Goal: Task Accomplishment & Management: Use online tool/utility

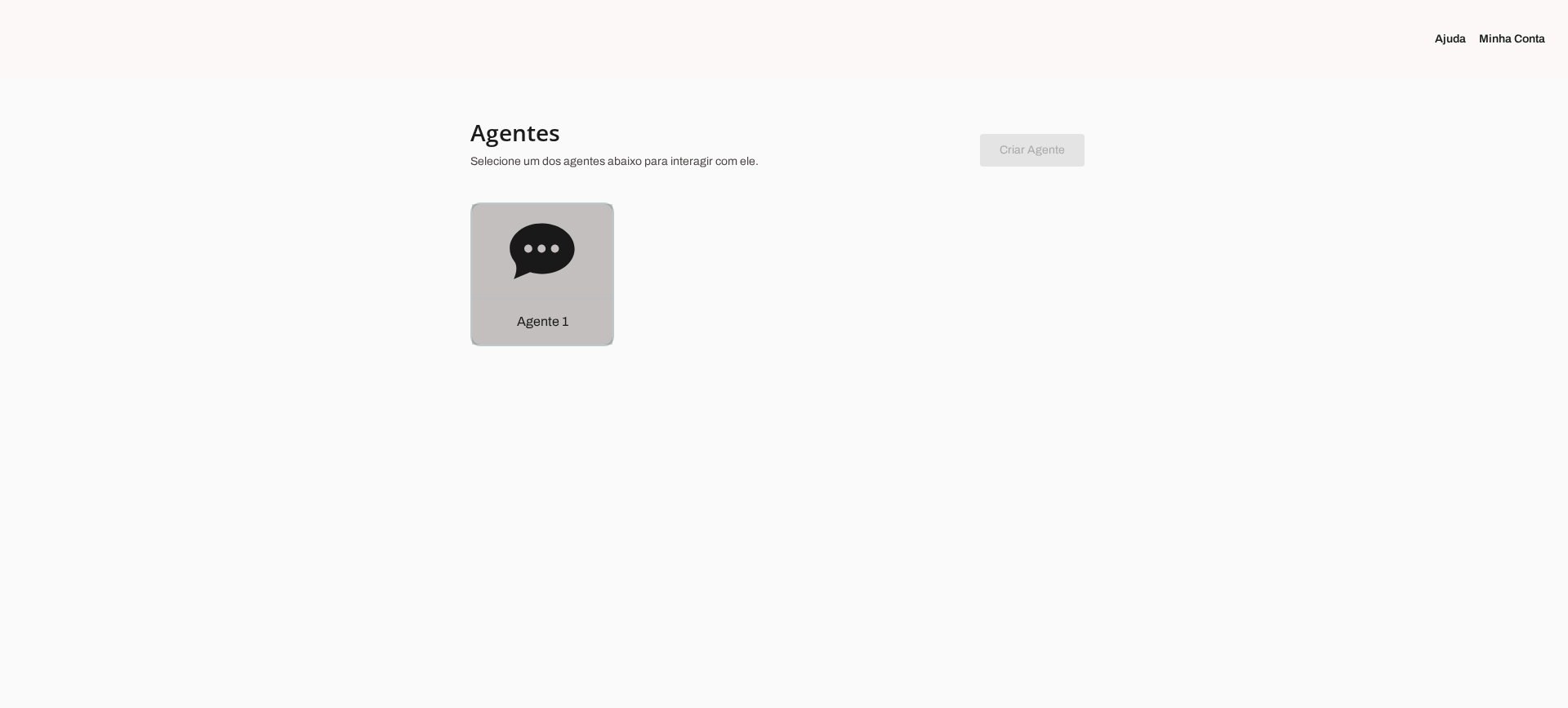
click at [532, 260] on icon at bounding box center [541, 250] width 64 height 56
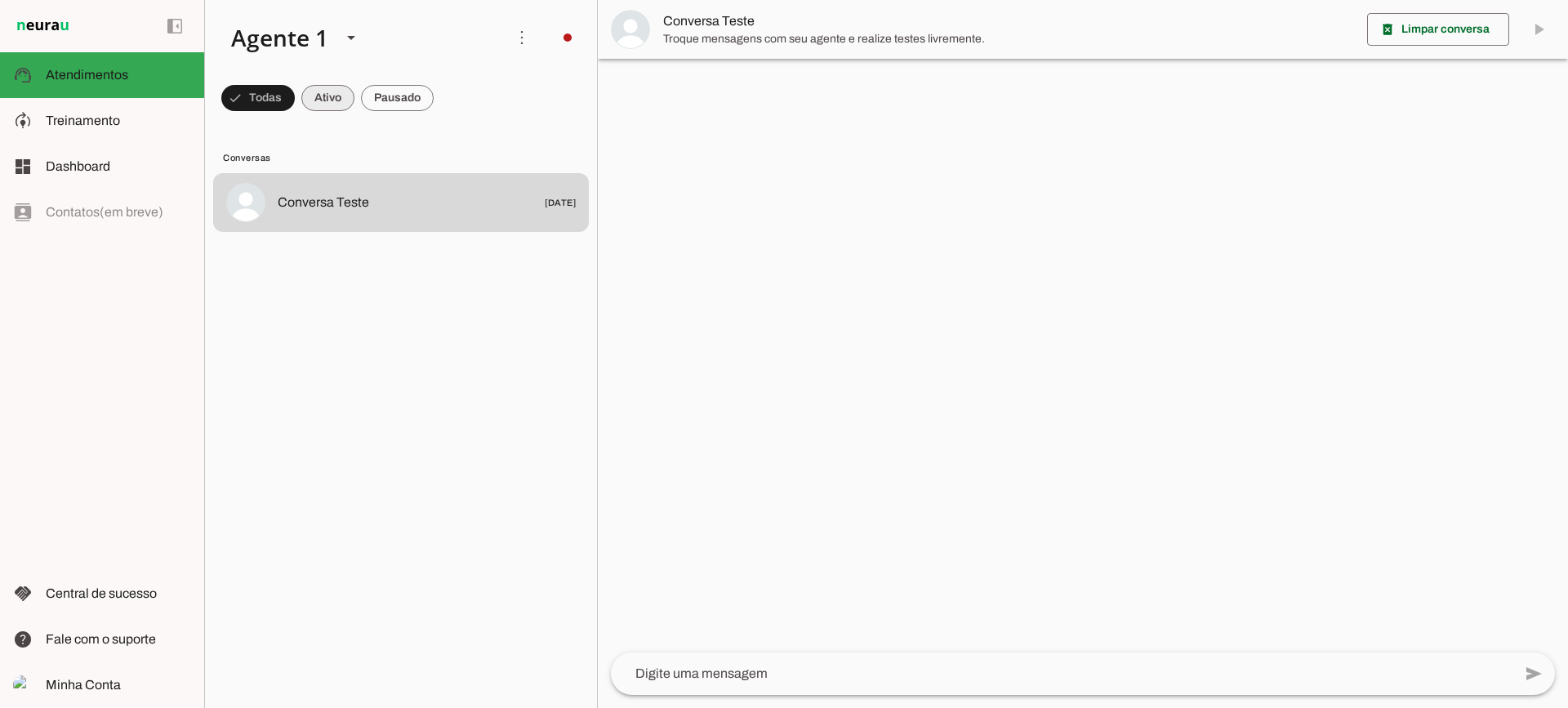
click at [338, 107] on span at bounding box center [328, 98] width 53 height 39
click at [389, 110] on span at bounding box center [397, 98] width 73 height 39
click at [336, 92] on span at bounding box center [313, 98] width 53 height 39
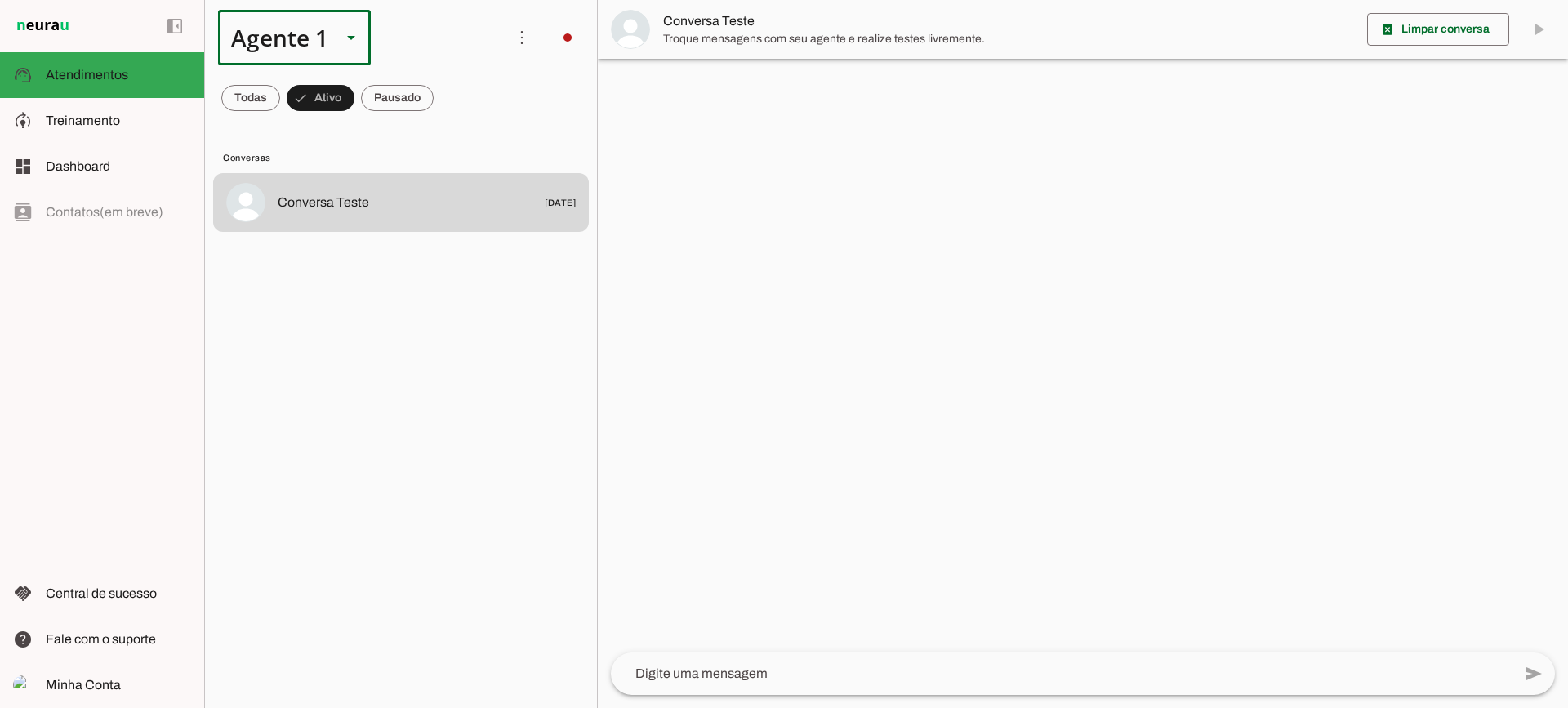
click at [319, 49] on div "Agente 1" at bounding box center [273, 37] width 110 height 56
click at [87, 105] on md-item "model_training Treinamento Treinamento" at bounding box center [102, 120] width 204 height 45
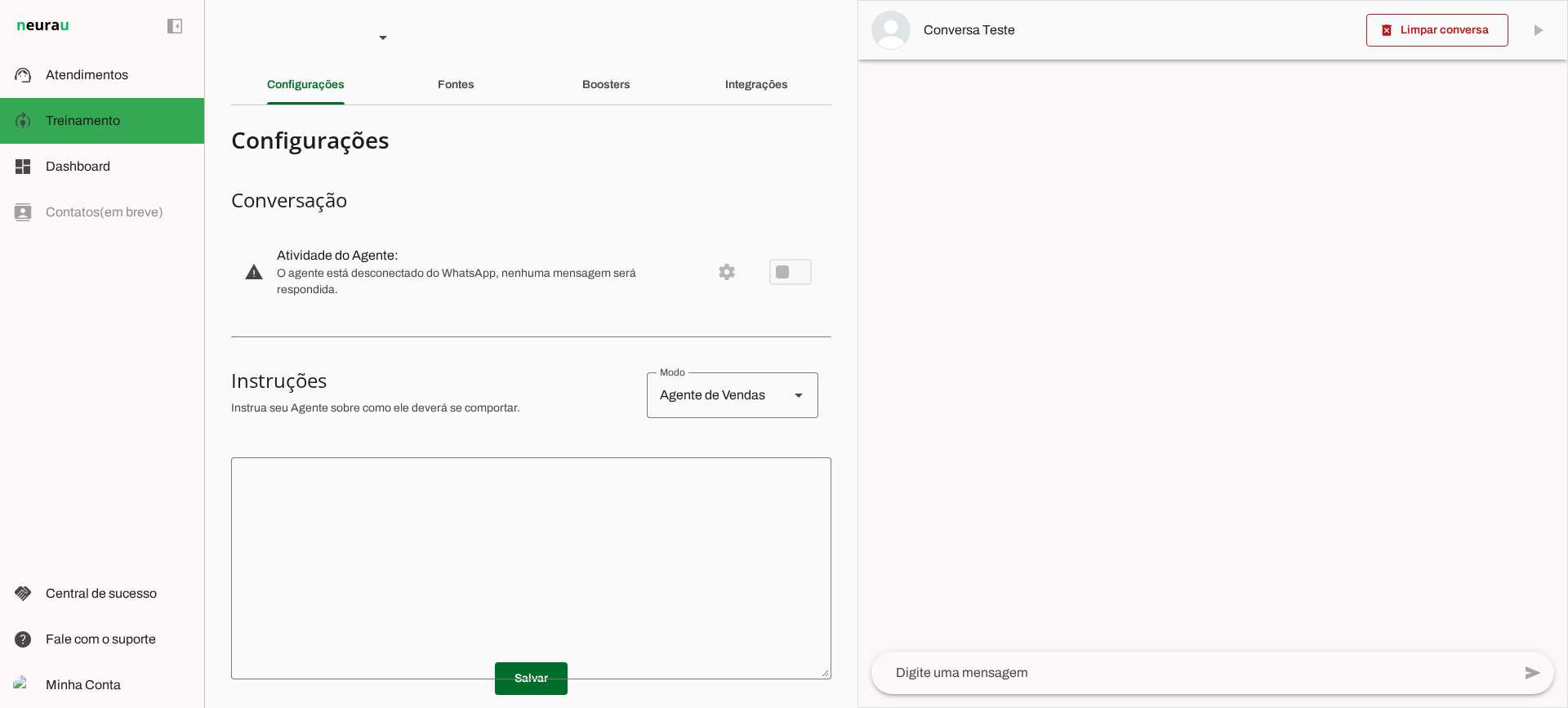
click at [553, 570] on textarea at bounding box center [531, 568] width 600 height 196
click at [437, 77] on div "Fontes" at bounding box center [455, 85] width 37 height 39
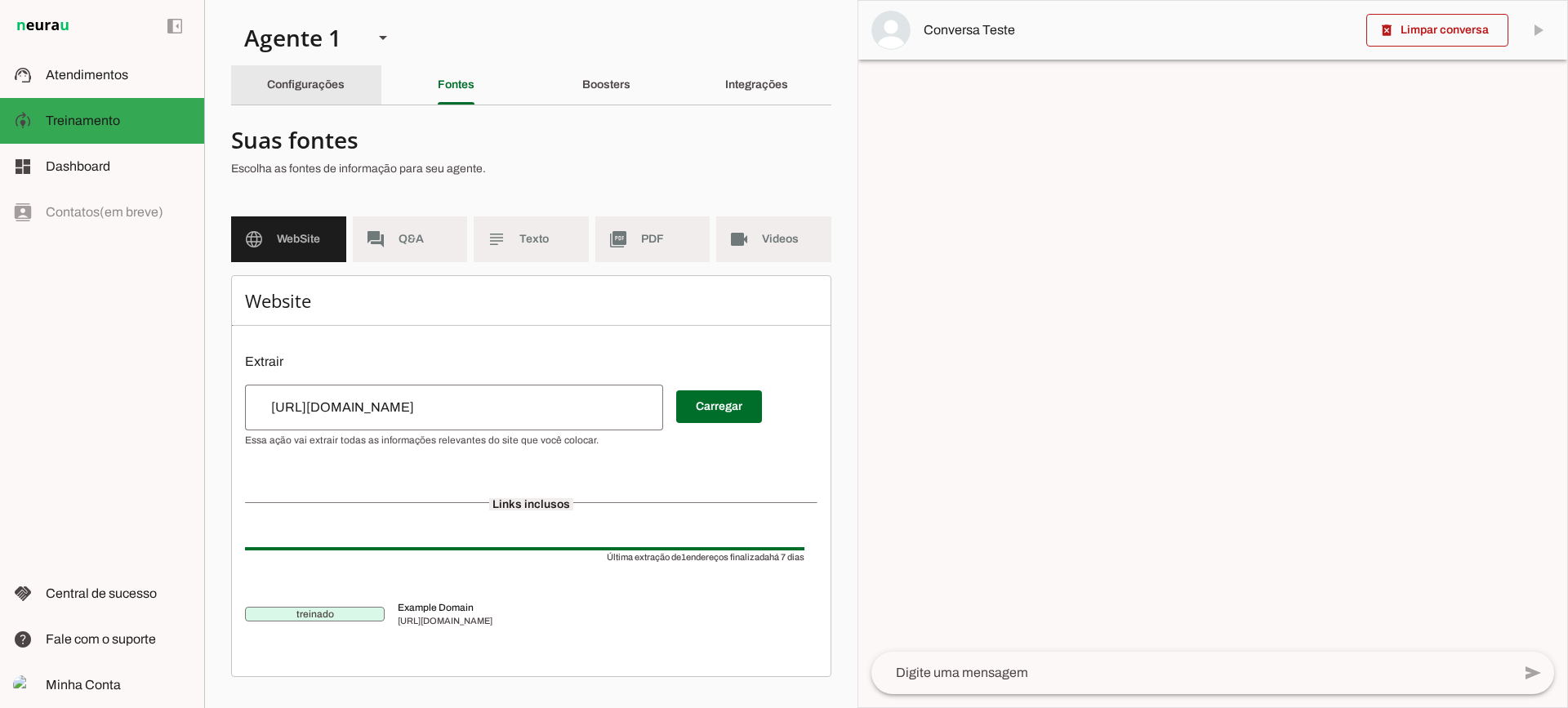
drag, startPoint x: 353, startPoint y: 85, endPoint x: 454, endPoint y: 89, distance: 101.1
click at [345, 86] on div "Configurações" at bounding box center [306, 85] width 78 height 39
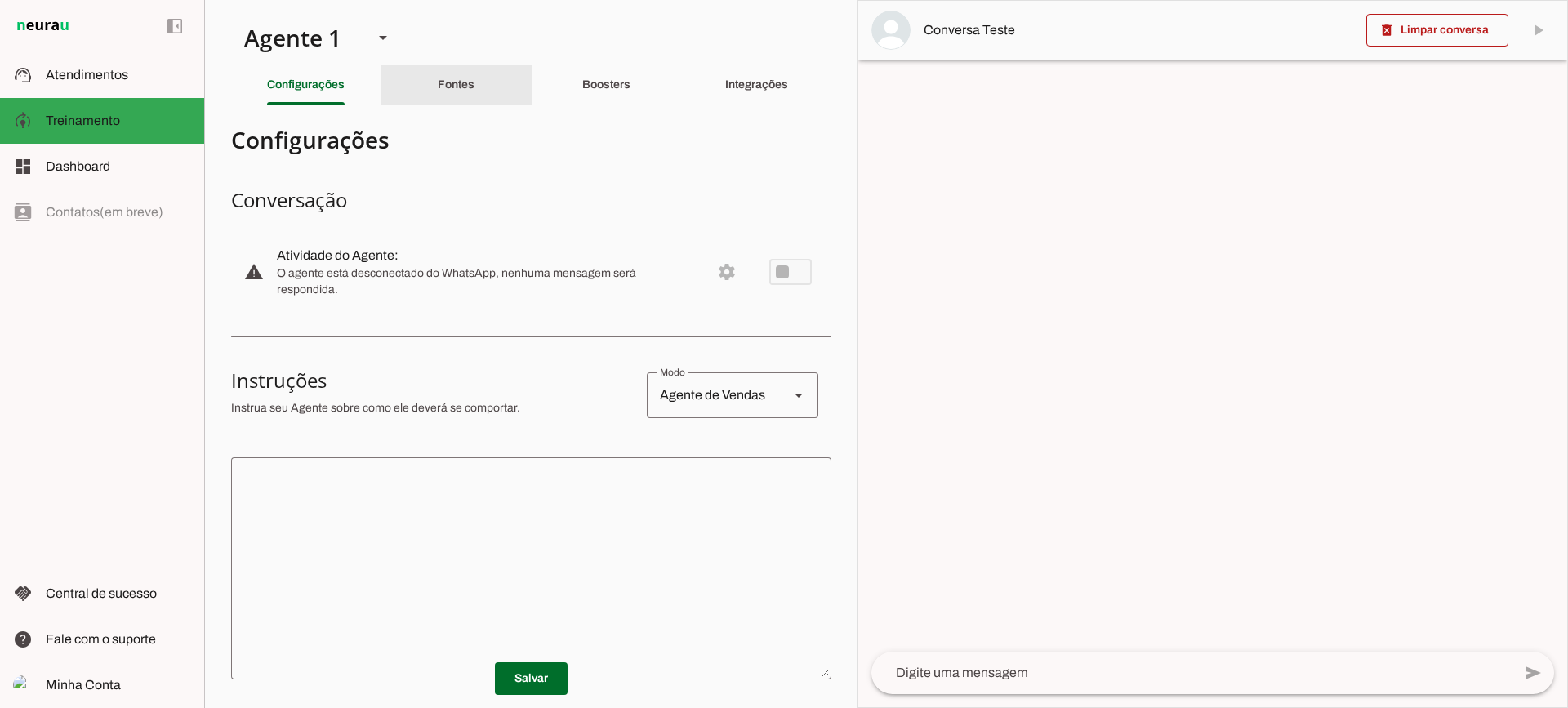
click at [474, 86] on div "Fontes" at bounding box center [455, 85] width 37 height 39
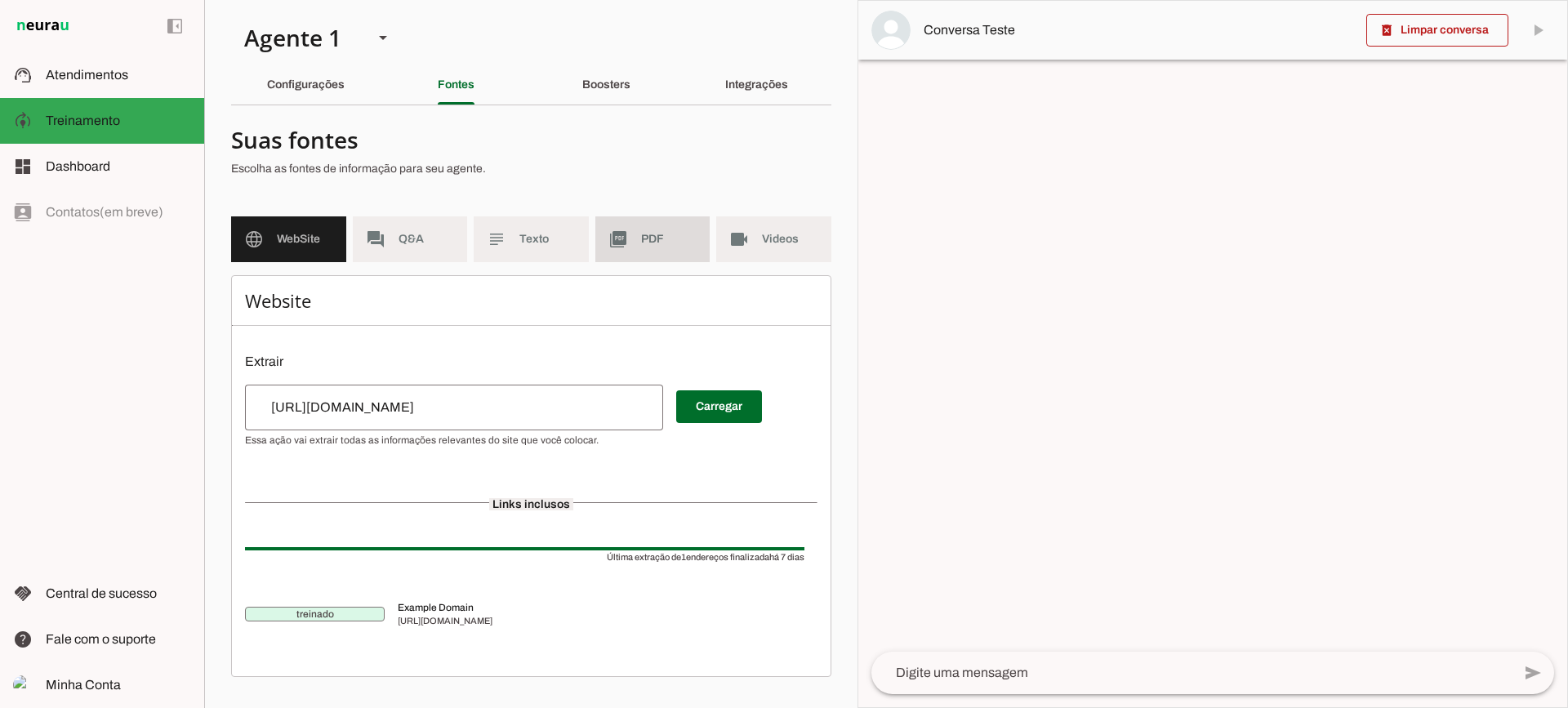
click at [670, 229] on md-item "picture_as_pdf PDF" at bounding box center [652, 239] width 116 height 45
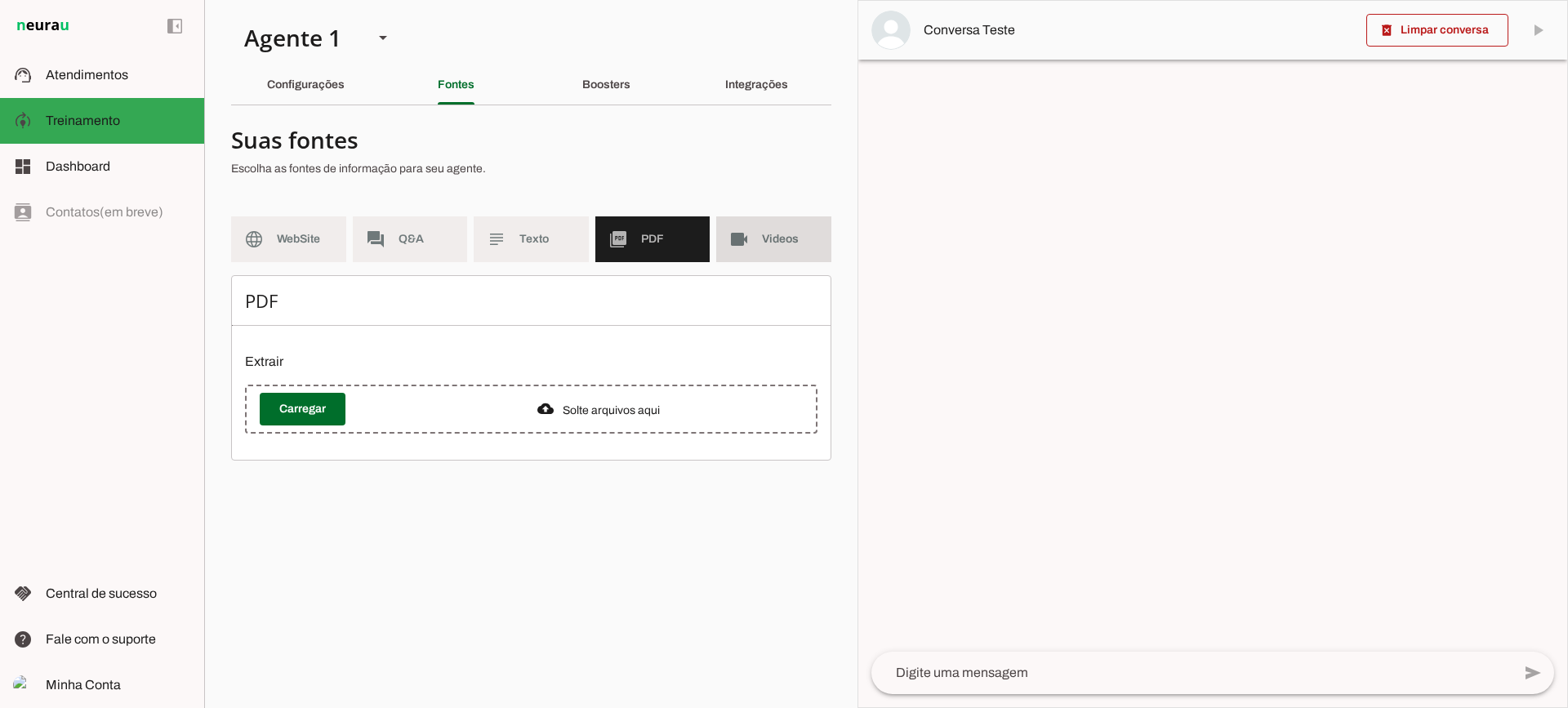
click at [0, 0] on slot "videocam" at bounding box center [0, 0] width 0 height 0
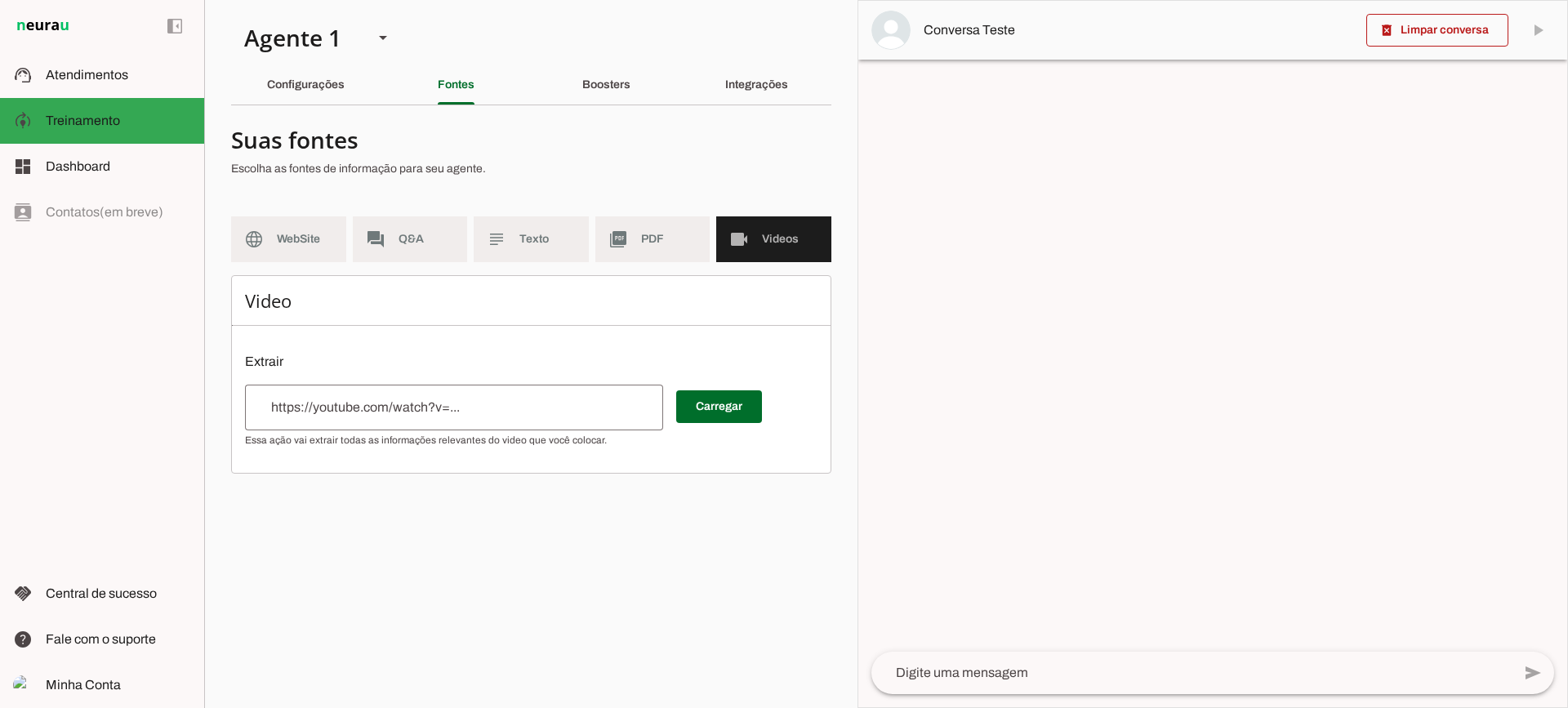
click at [593, 231] on md-list "language WebSite forum Q&A subject Texto picture_as_pdf PDF videocam Videos" at bounding box center [531, 246] width 600 height 59
click at [623, 73] on div "Boosters" at bounding box center [606, 85] width 48 height 39
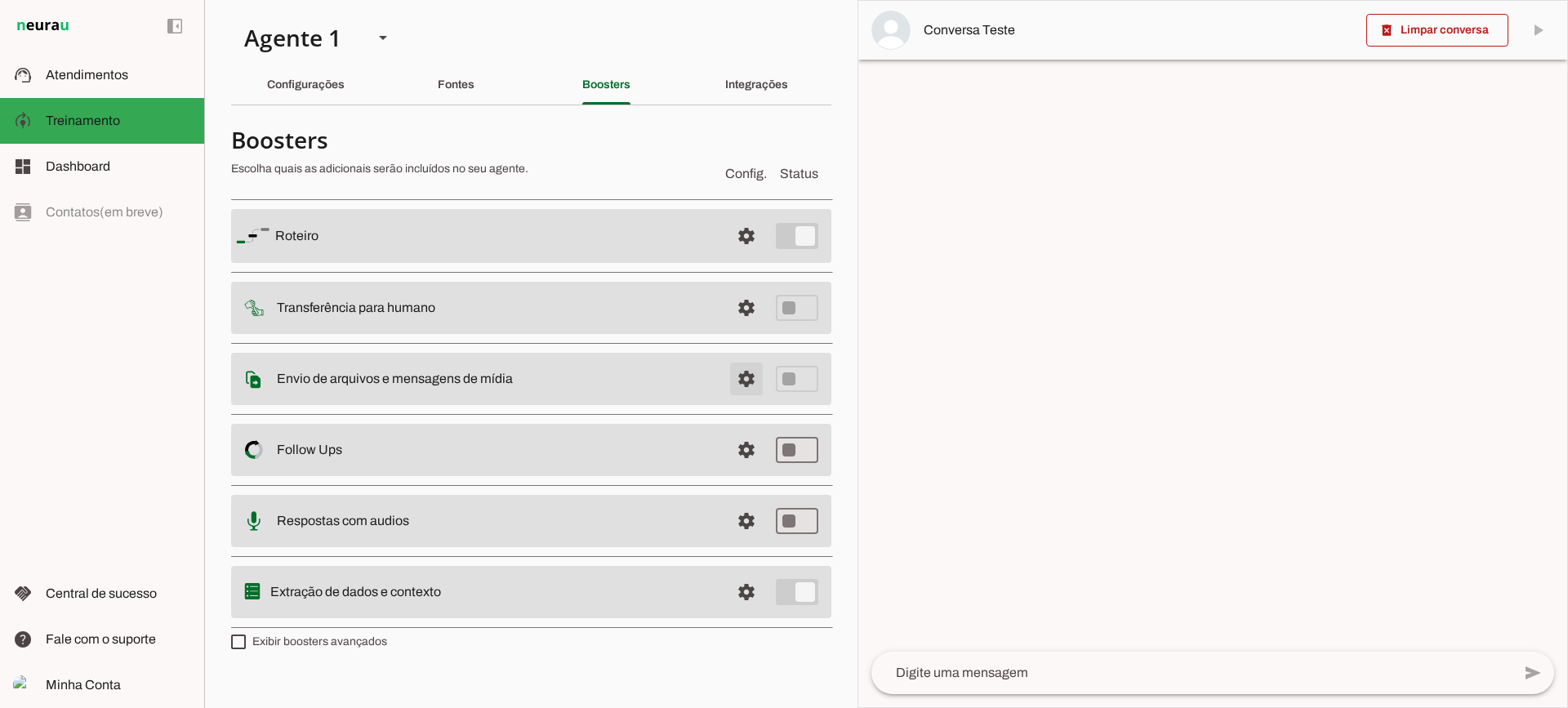
click at [736, 373] on span at bounding box center [746, 379] width 39 height 39
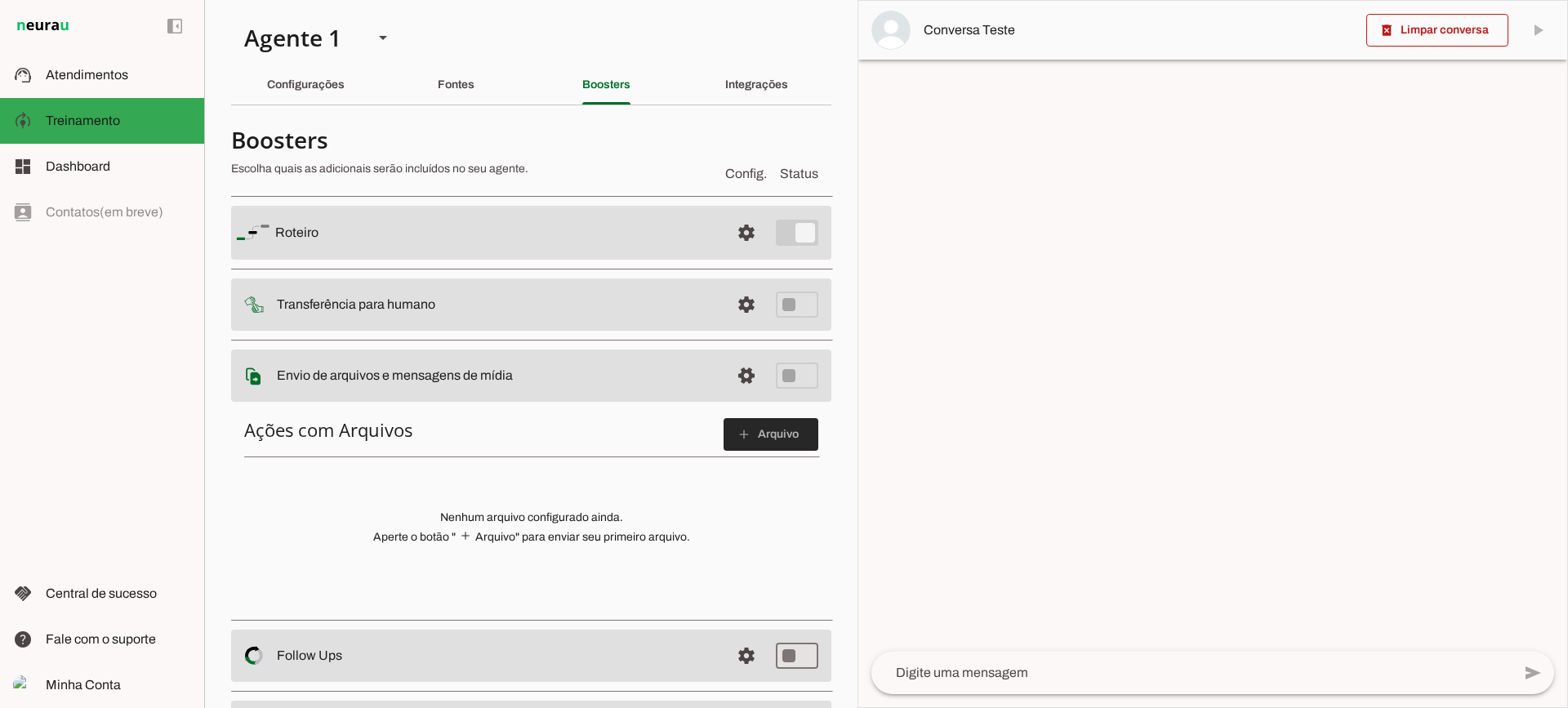
click at [755, 449] on span at bounding box center [770, 435] width 95 height 39
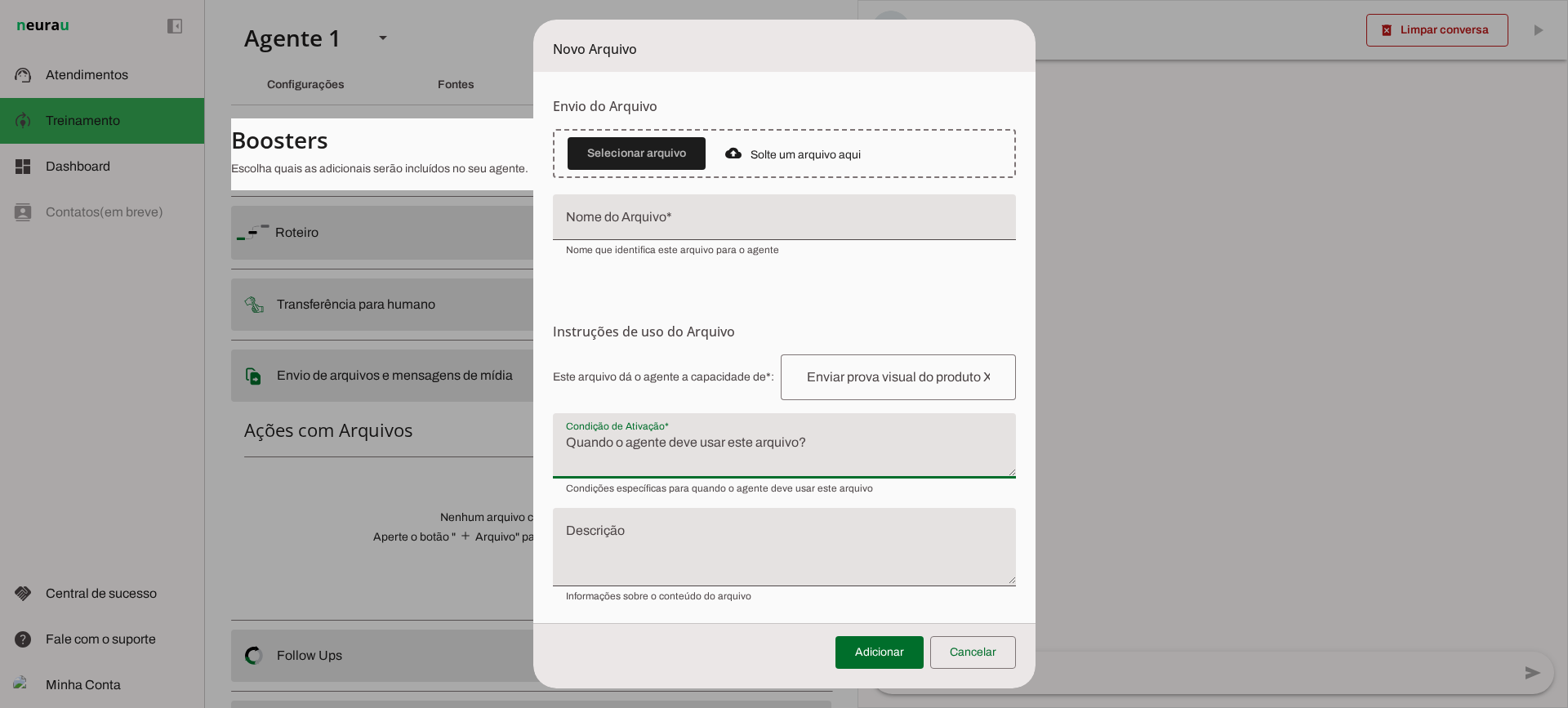
click at [638, 448] on textarea "Condição de Ativação" at bounding box center [784, 453] width 463 height 39
click at [972, 655] on span at bounding box center [973, 652] width 86 height 39
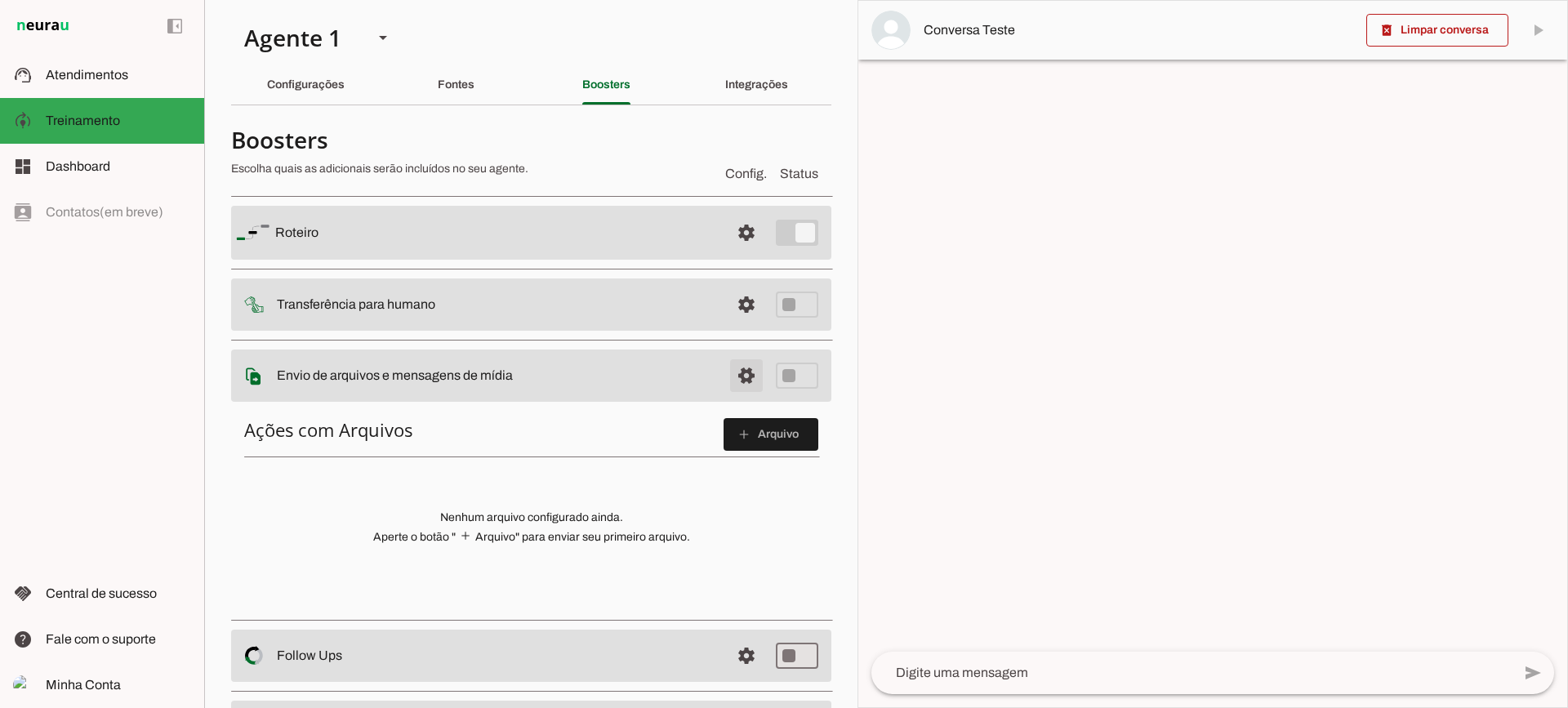
click at [727, 378] on span at bounding box center [746, 376] width 39 height 39
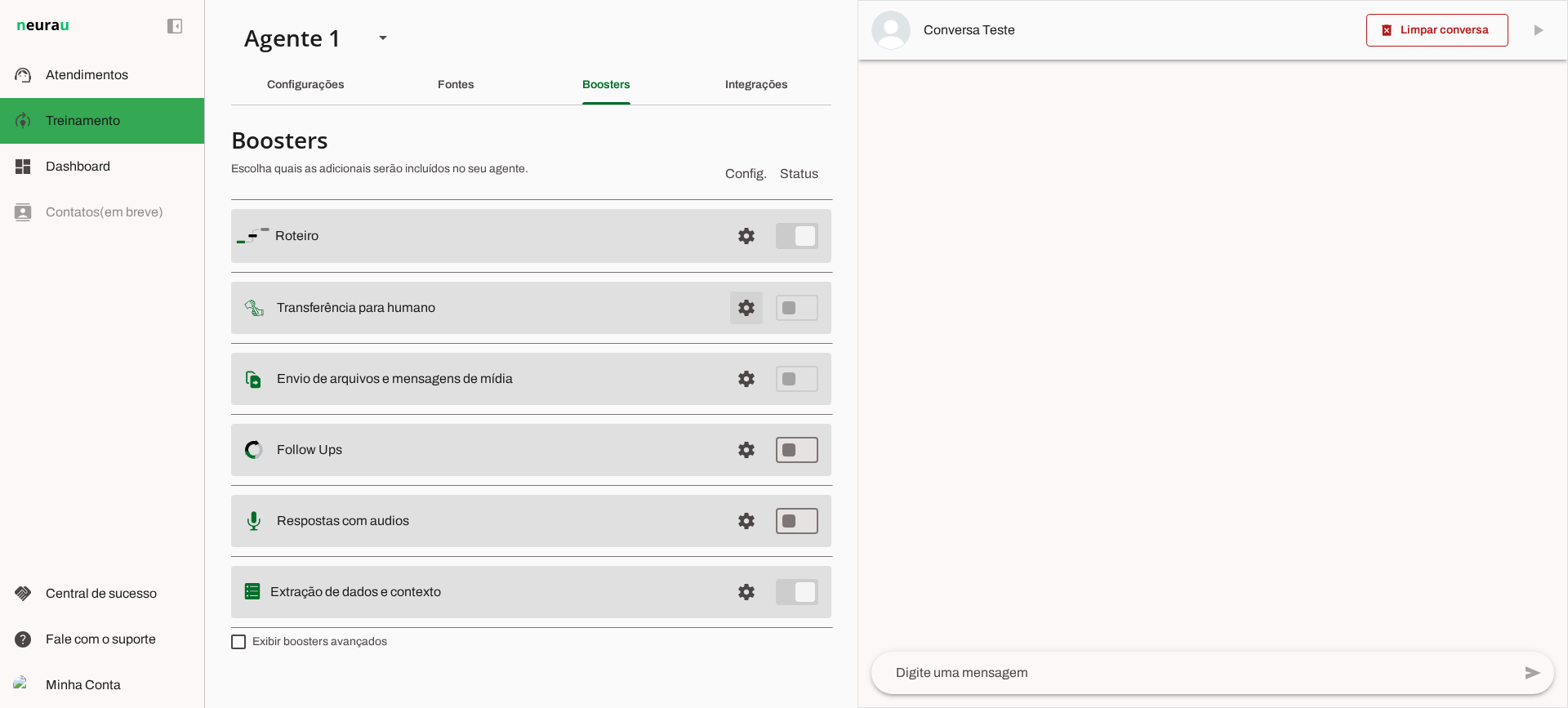
click at [729, 324] on span at bounding box center [746, 308] width 39 height 39
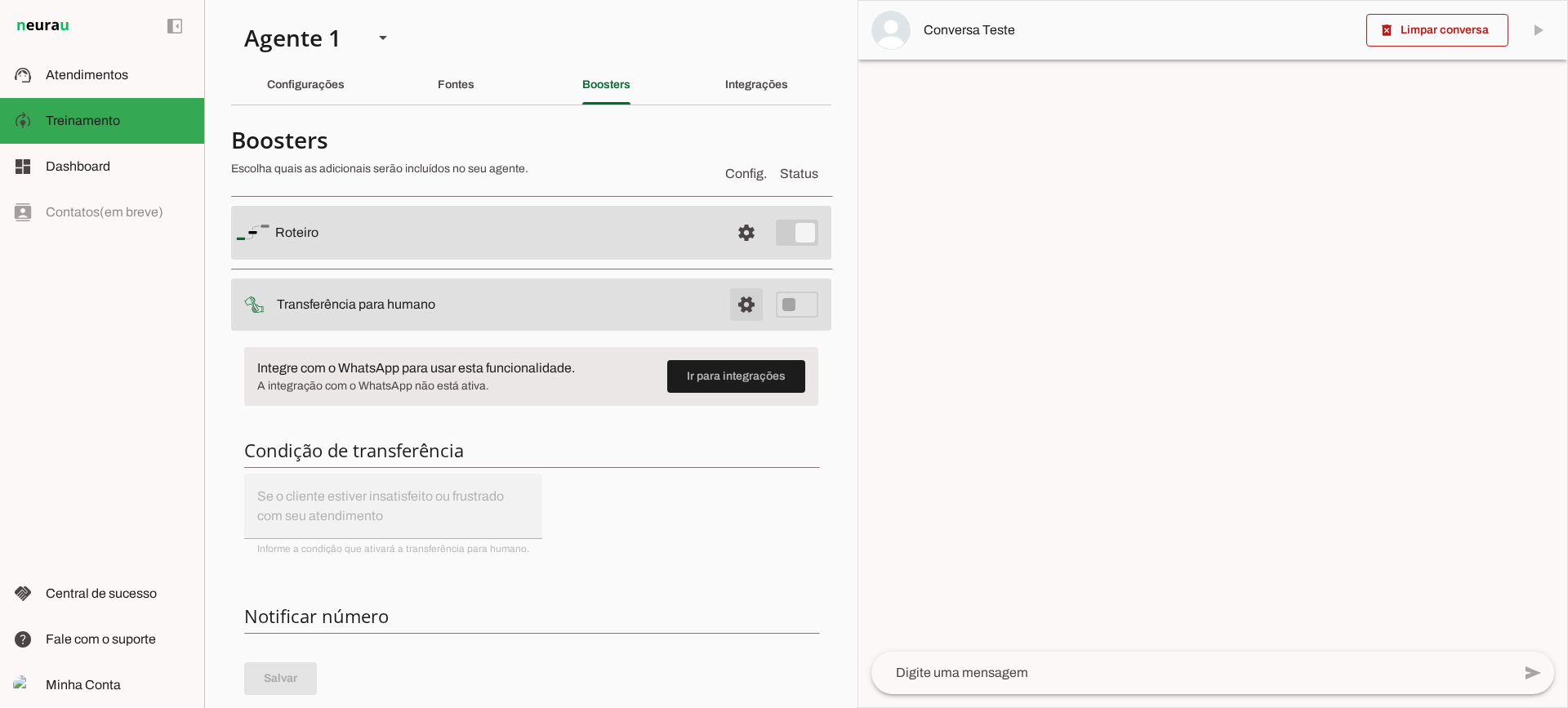
click at [730, 324] on span at bounding box center [746, 305] width 39 height 39
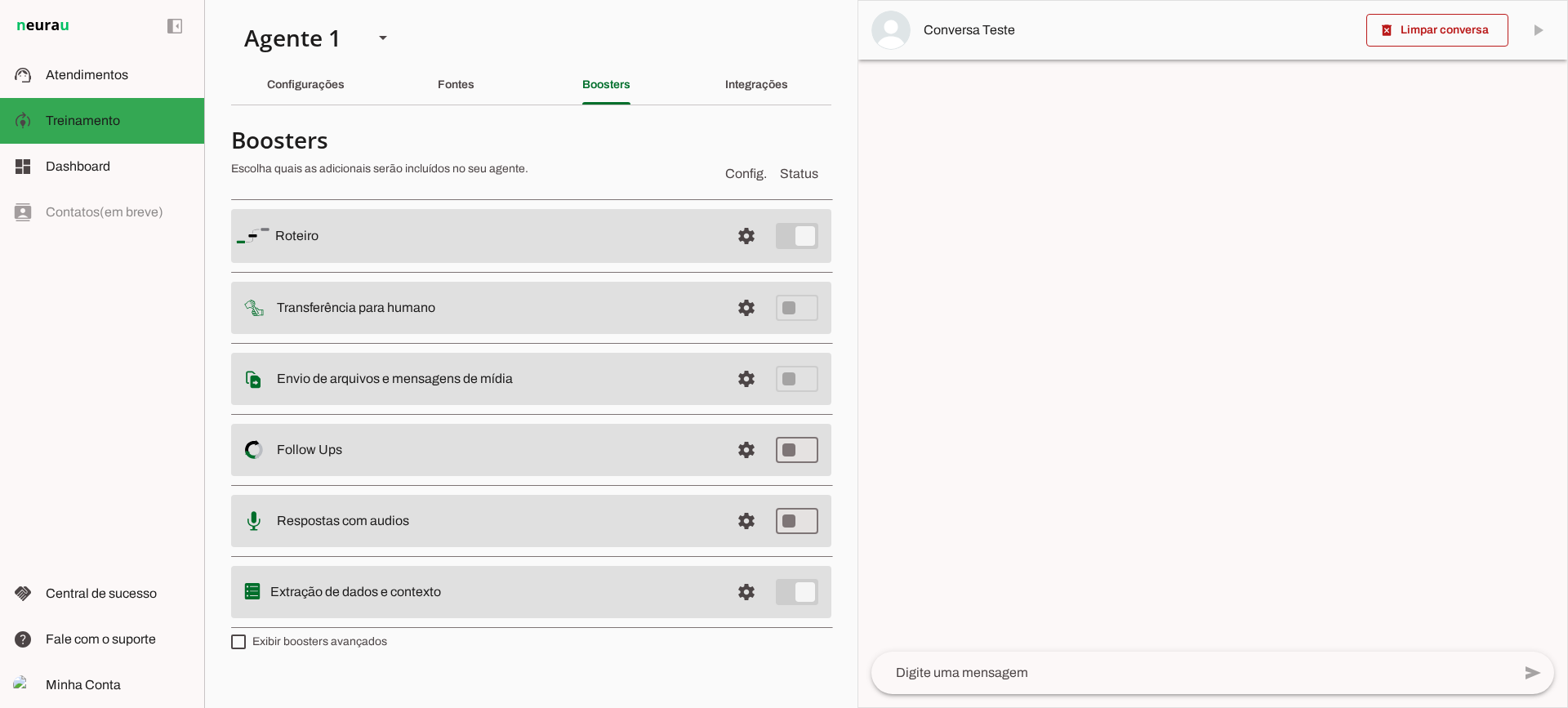
click at [739, 449] on span at bounding box center [746, 450] width 39 height 39
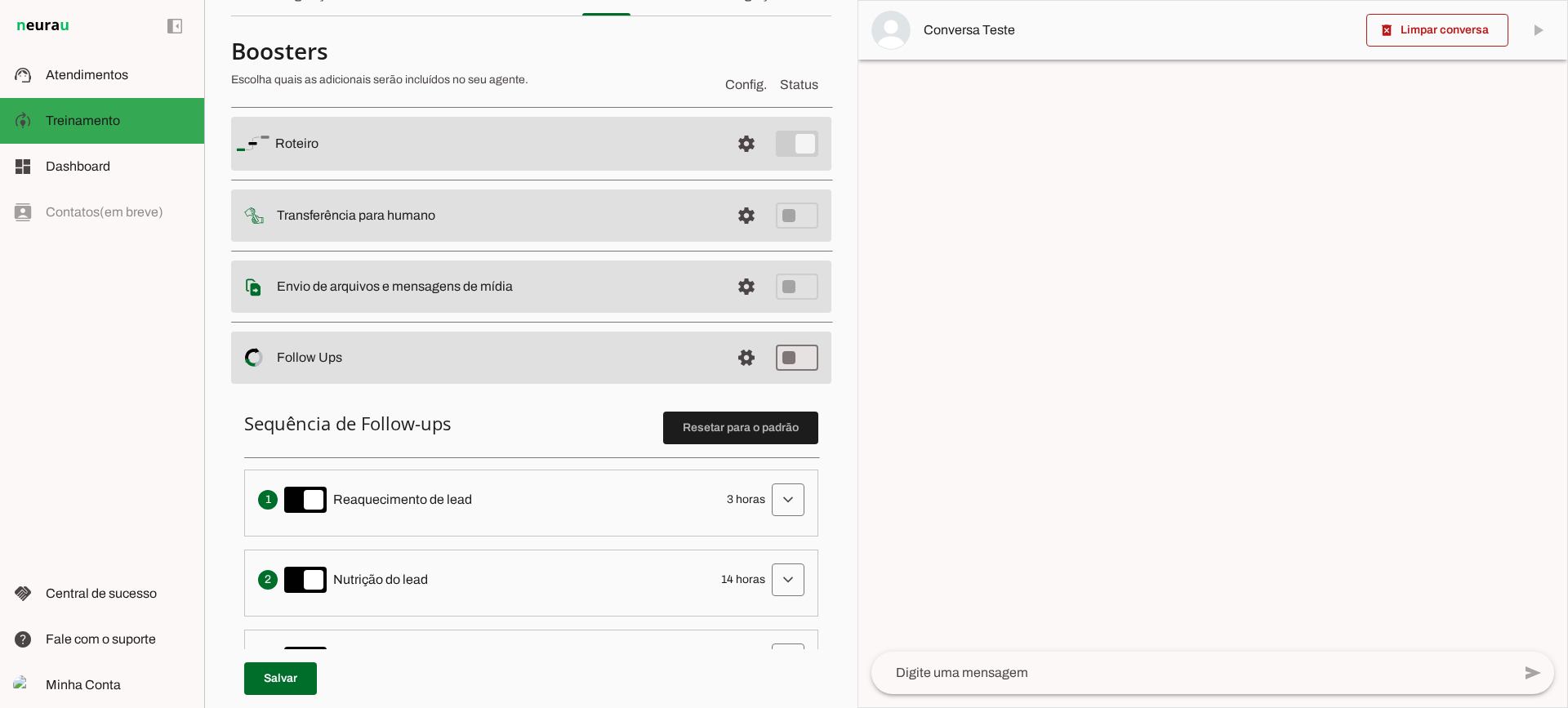
scroll to position [164, 0]
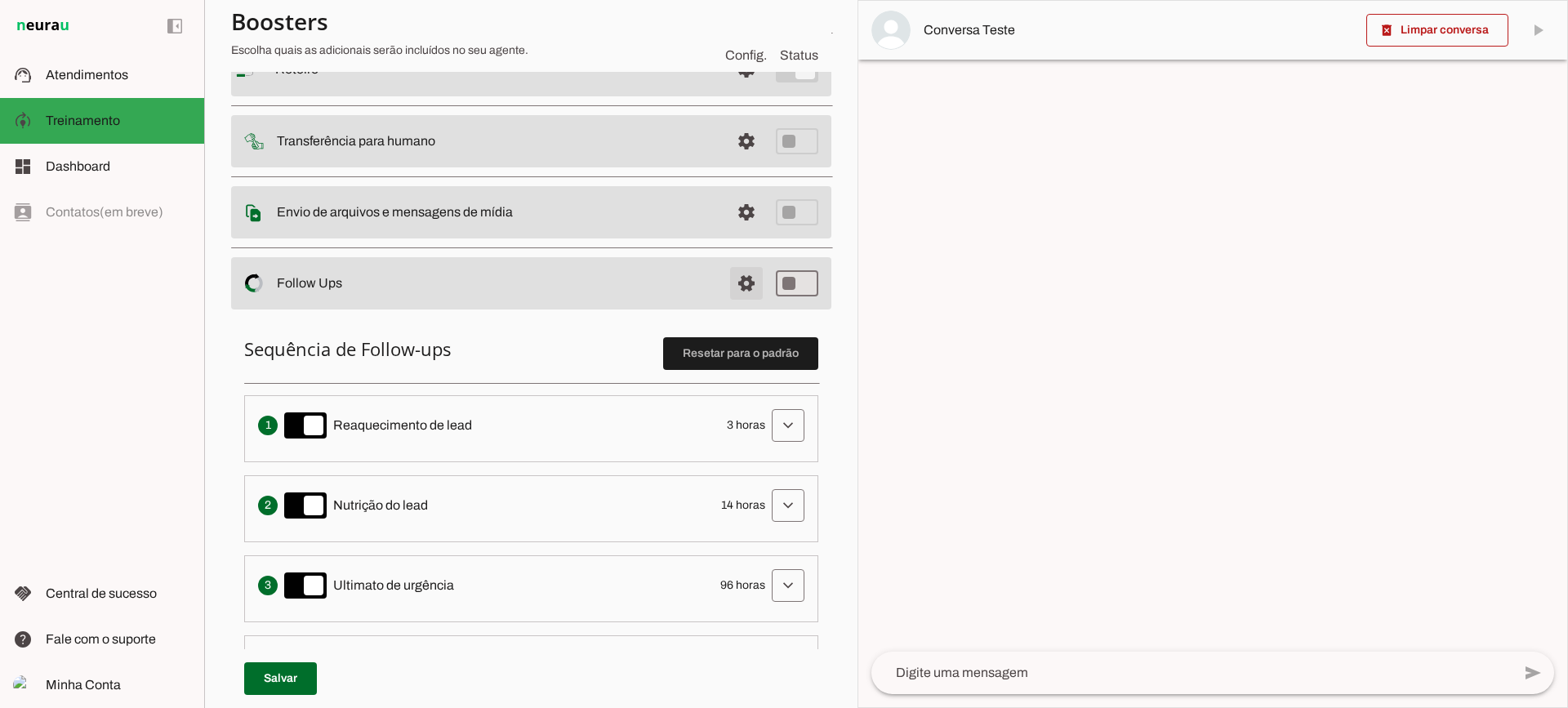
click at [732, 278] on span at bounding box center [746, 283] width 39 height 39
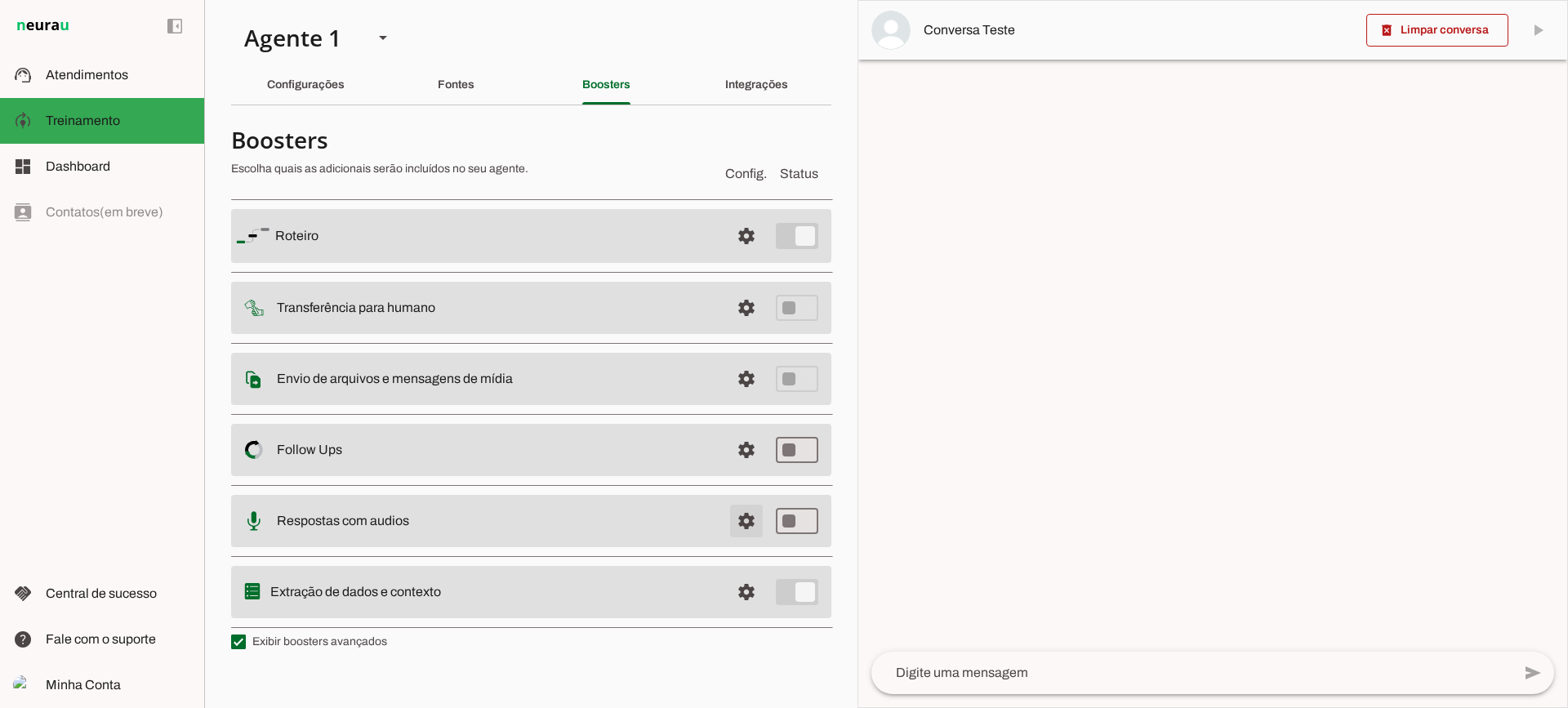
drag, startPoint x: 740, startPoint y: 518, endPoint x: 478, endPoint y: 51, distance: 535.5
click at [741, 518] on span at bounding box center [746, 521] width 39 height 39
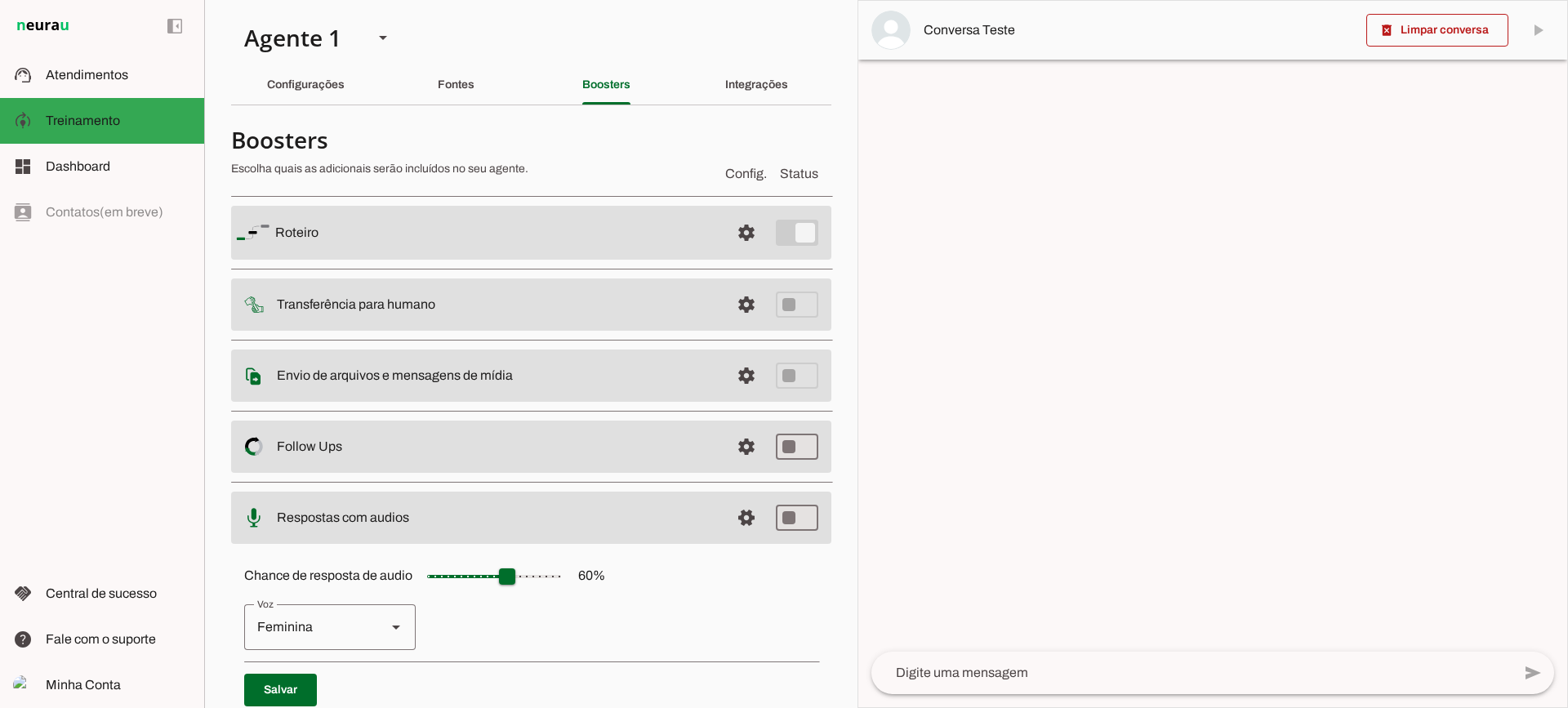
scroll to position [150, 0]
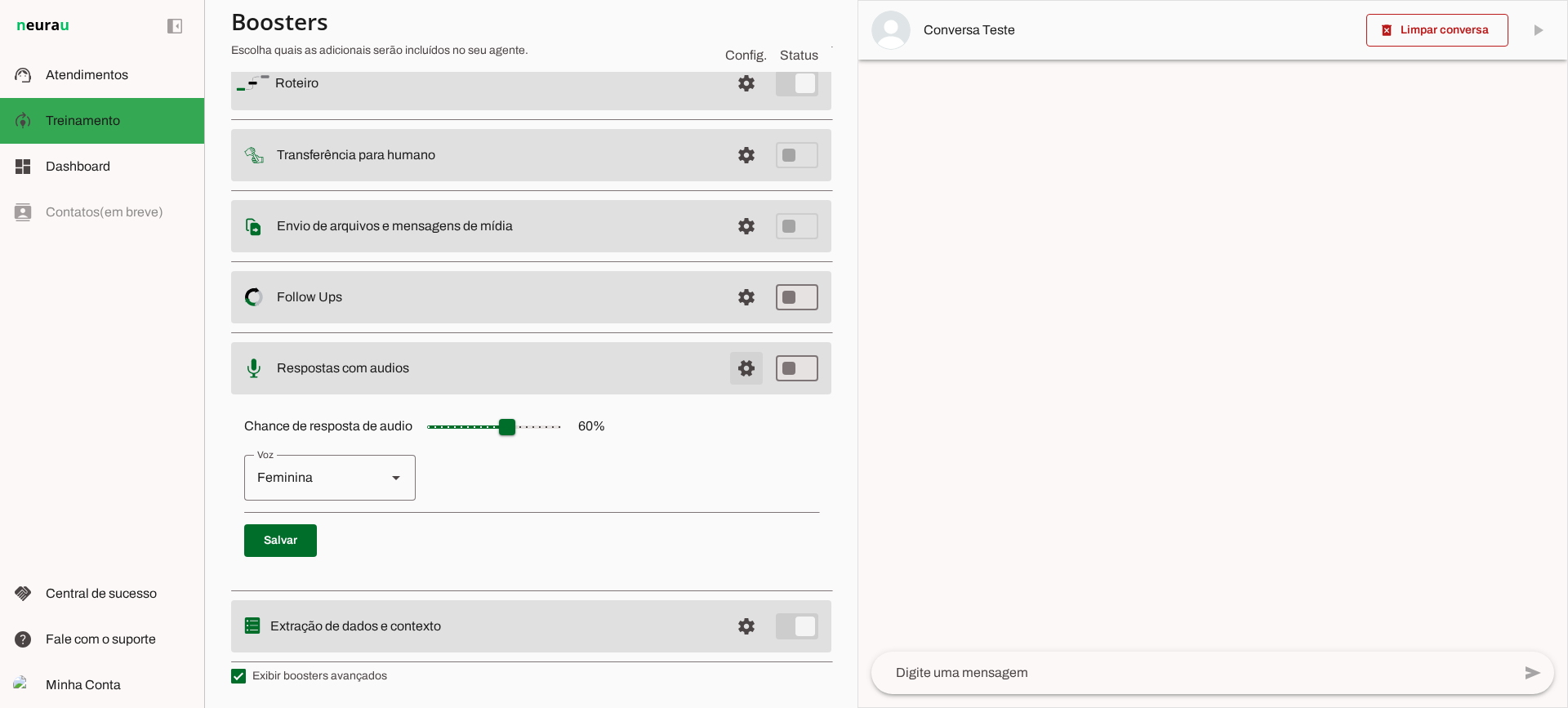
click at [727, 367] on span at bounding box center [746, 368] width 39 height 39
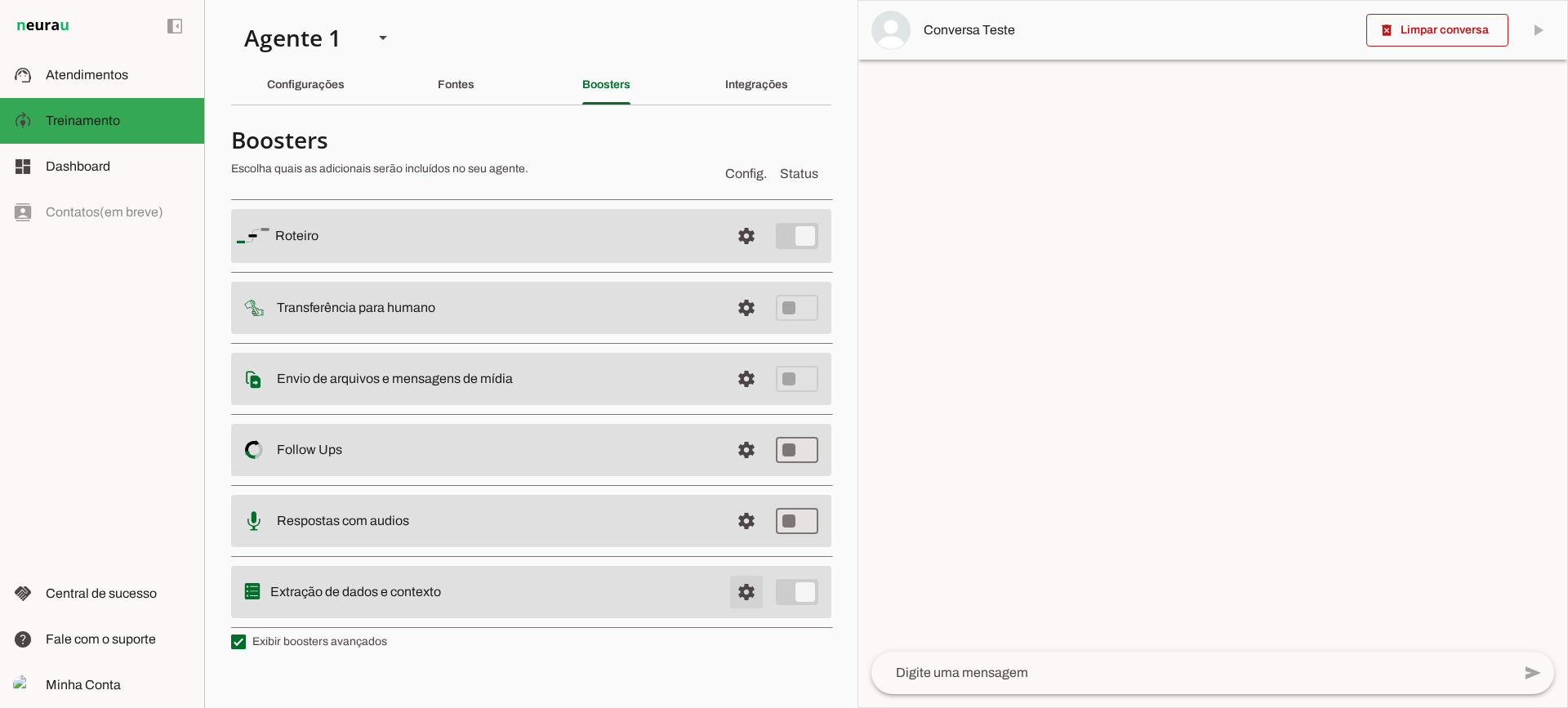
click at [741, 604] on span at bounding box center [746, 592] width 39 height 39
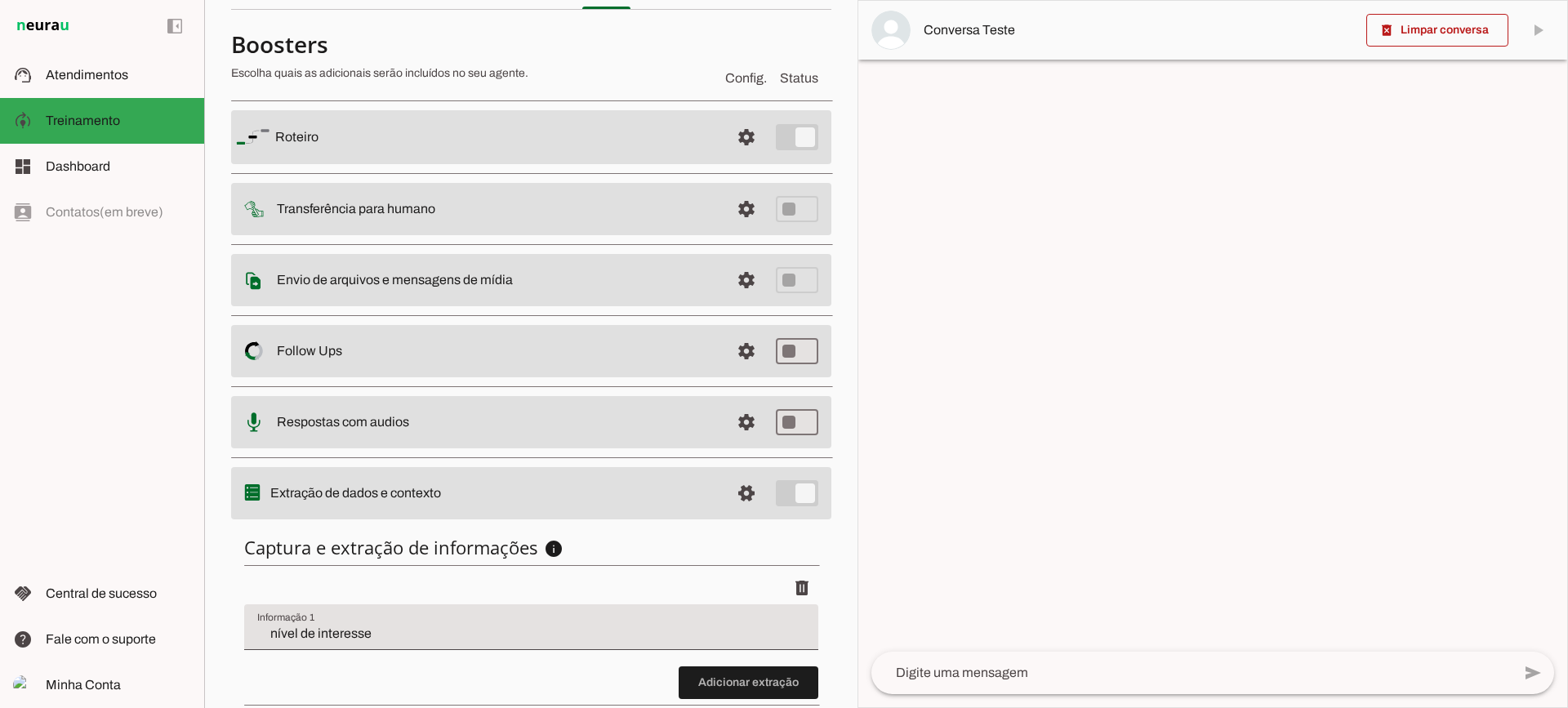
scroll to position [200, 0]
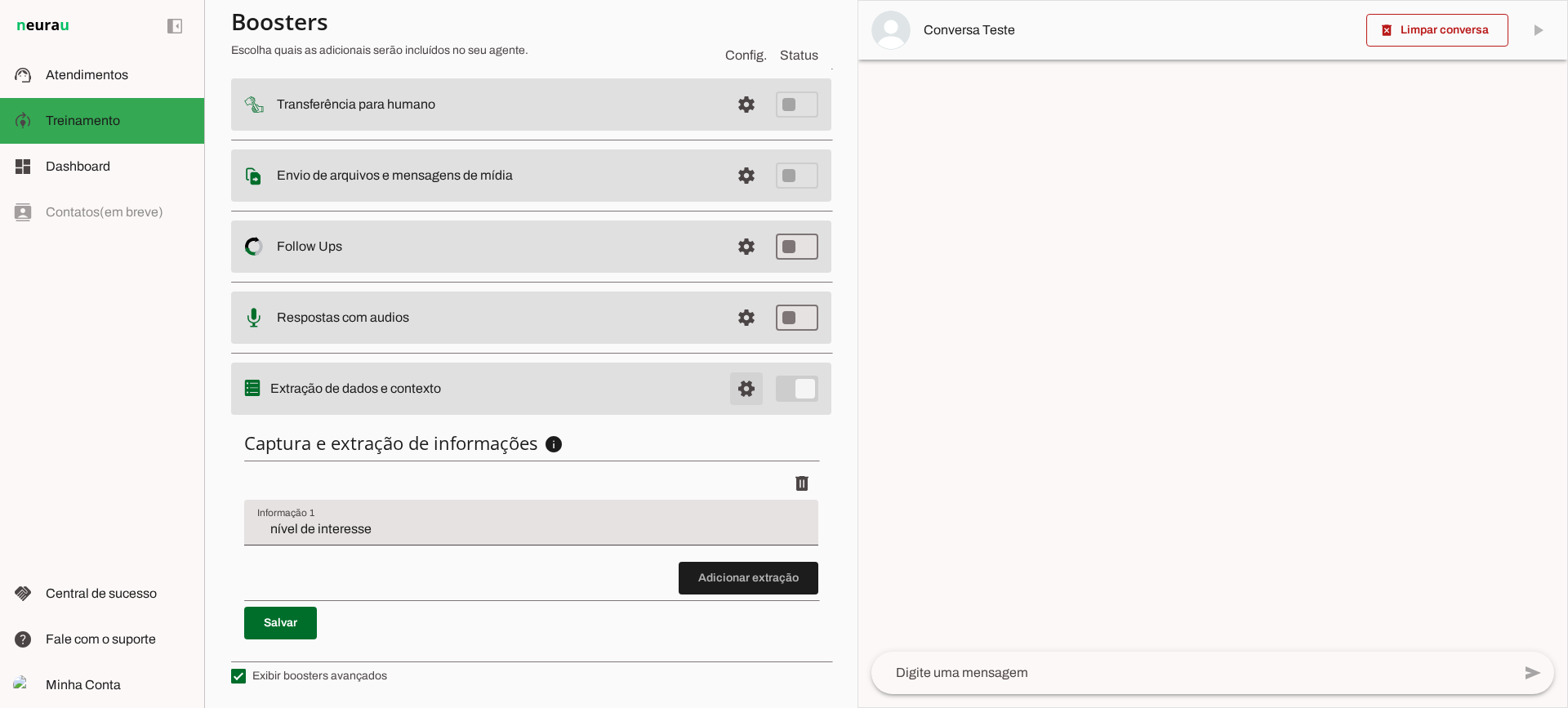
click at [730, 376] on span at bounding box center [746, 389] width 39 height 39
